Goal: Transaction & Acquisition: Book appointment/travel/reservation

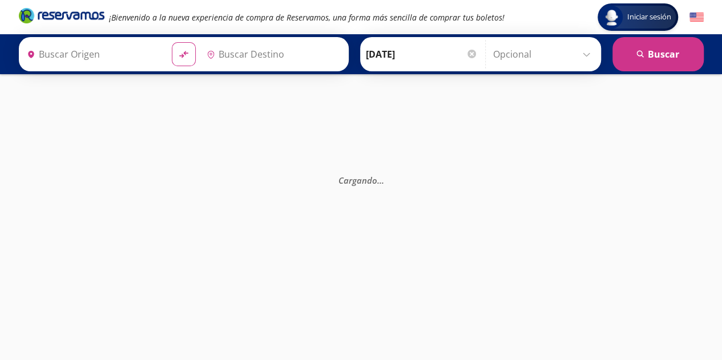
type input "[GEOGRAPHIC_DATA], [GEOGRAPHIC_DATA]"
type input "Querétaro, Querétaro"
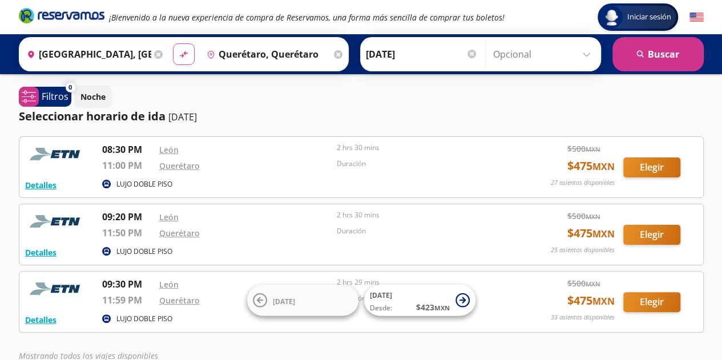
click at [181, 53] on icon at bounding box center [183, 54] width 8 height 6
type input "Querétaro, Querétaro"
type input "[GEOGRAPHIC_DATA], [GEOGRAPHIC_DATA]"
click at [334, 54] on icon at bounding box center [338, 54] width 9 height 9
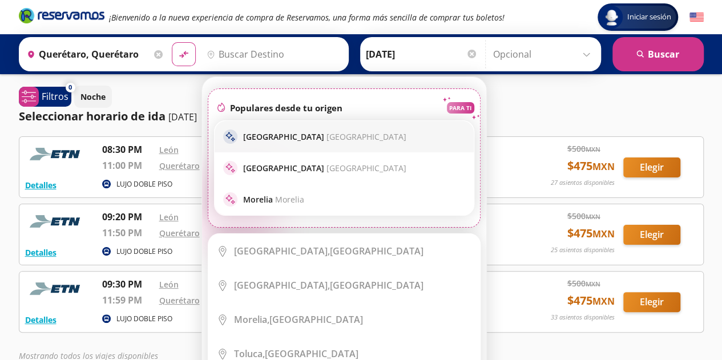
click at [268, 139] on p "[GEOGRAPHIC_DATA] [GEOGRAPHIC_DATA]" at bounding box center [324, 136] width 163 height 11
type input "[GEOGRAPHIC_DATA], [GEOGRAPHIC_DATA]"
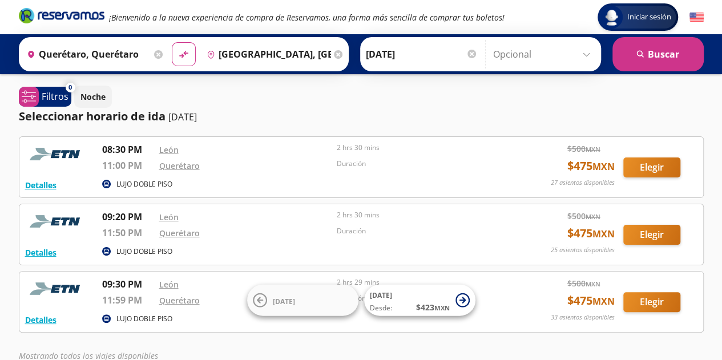
click at [441, 51] on input "[DATE]" at bounding box center [422, 54] width 112 height 29
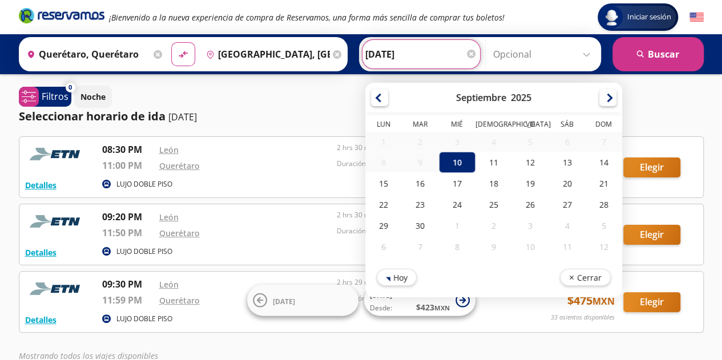
click at [521, 160] on div "12" at bounding box center [530, 162] width 37 height 21
type input "[DATE]"
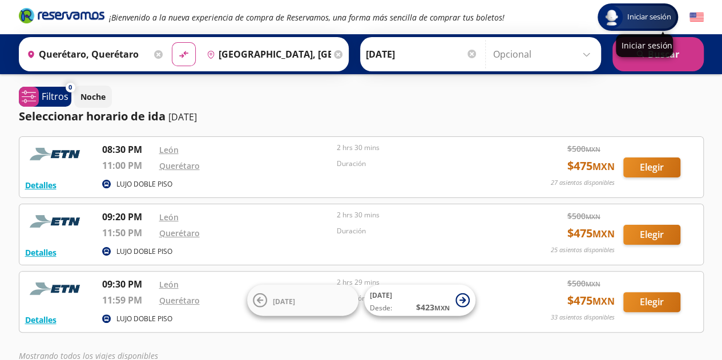
click at [636, 53] on div "Iniciar sesión" at bounding box center [644, 45] width 57 height 23
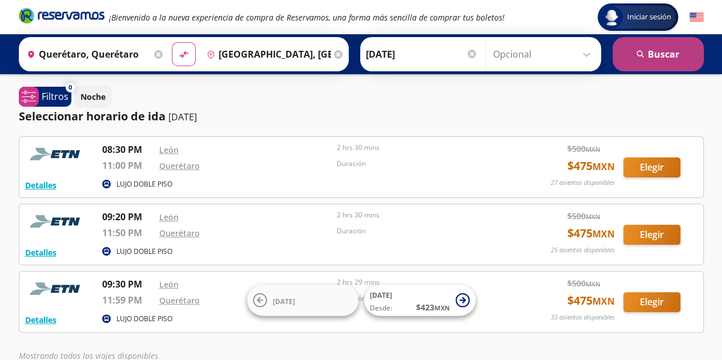
click at [633, 61] on button "search [GEOGRAPHIC_DATA]" at bounding box center [657, 54] width 91 height 34
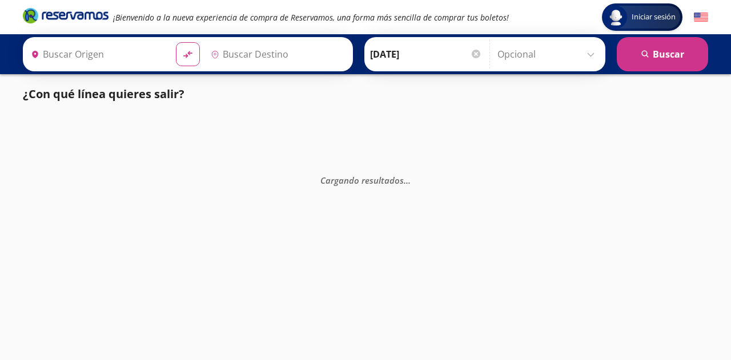
type input "Querétaro, Querétaro"
type input "[GEOGRAPHIC_DATA], [GEOGRAPHIC_DATA]"
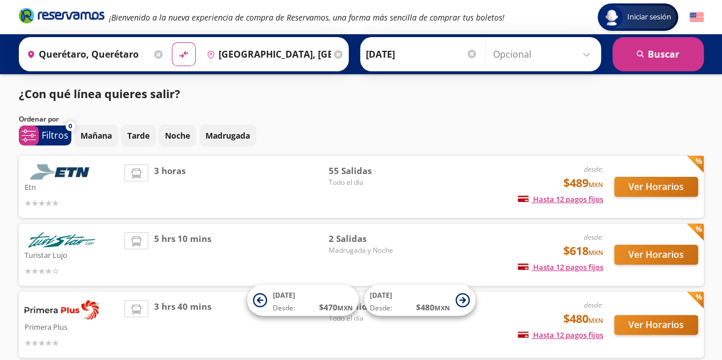
click at [260, 183] on div "3 horas" at bounding box center [226, 186] width 204 height 45
click at [617, 189] on button "Ver Horarios" at bounding box center [656, 187] width 84 height 20
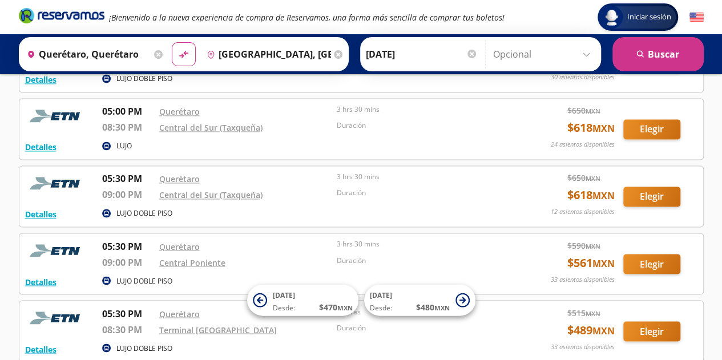
scroll to position [3042, 0]
